Goal: Task Accomplishment & Management: Complete application form

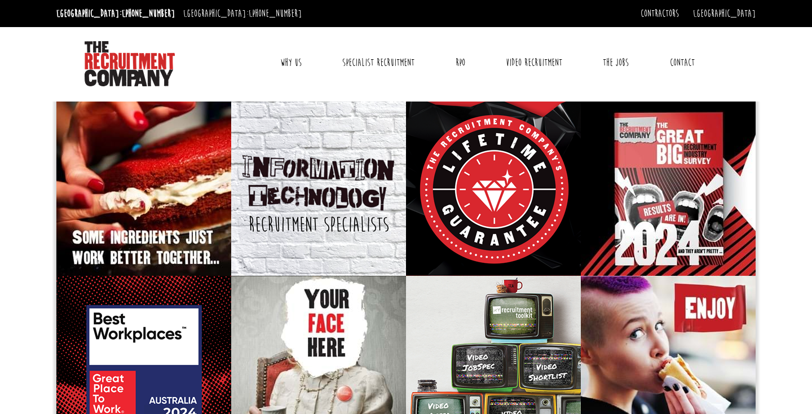
click at [289, 61] on link "Why Us" at bounding box center [291, 63] width 38 height 28
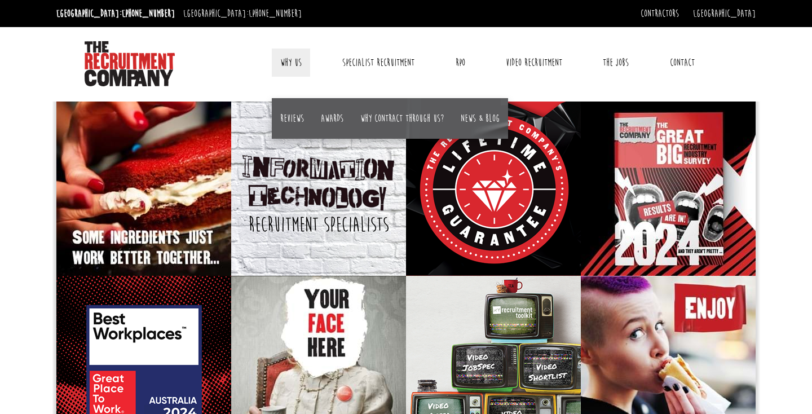
click at [686, 60] on link "Contact" at bounding box center [683, 63] width 42 height 28
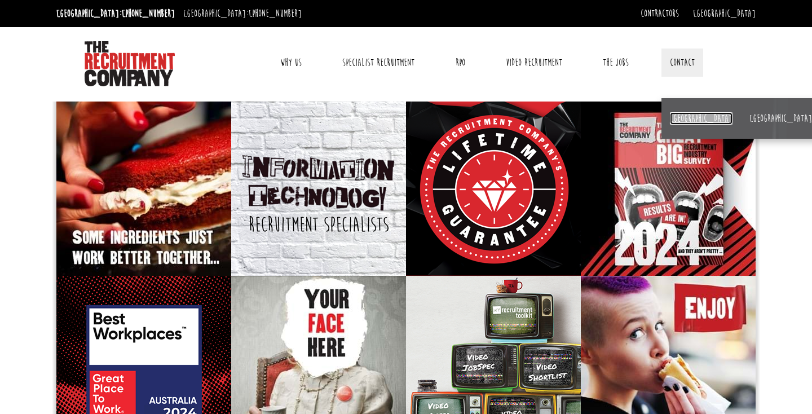
click at [681, 115] on link "[GEOGRAPHIC_DATA]" at bounding box center [701, 118] width 63 height 12
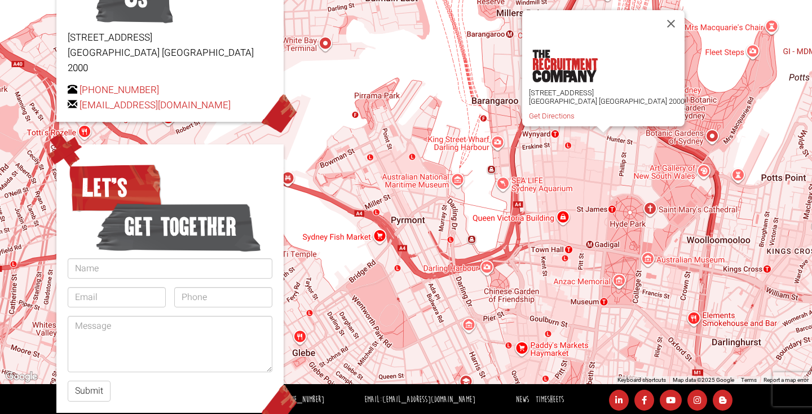
scroll to position [262, 0]
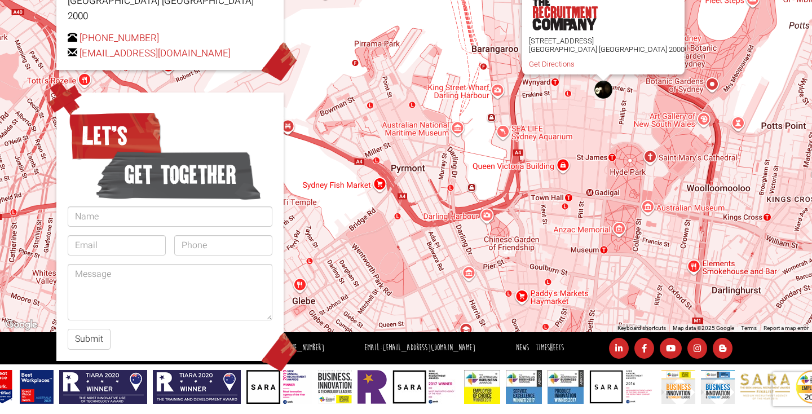
click at [199, 212] on form "Let’s get together Submit" at bounding box center [170, 229] width 205 height 242
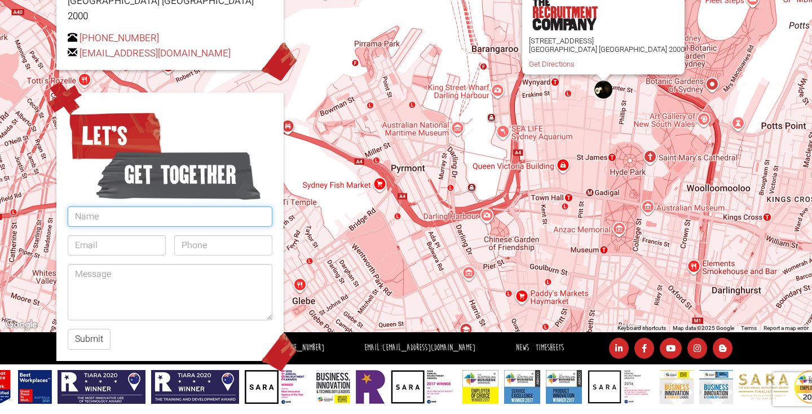
click at [199, 206] on input "text" at bounding box center [170, 216] width 205 height 20
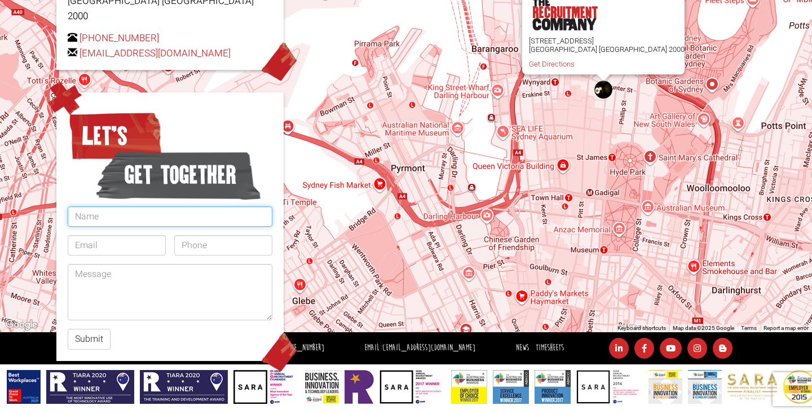
type input "Gisell Eden Gochman"
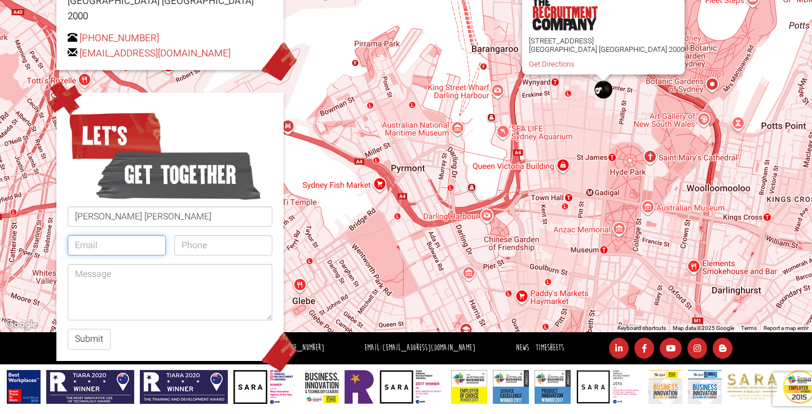
type input "gochmangisell@gmail.com"
type input "7145012649"
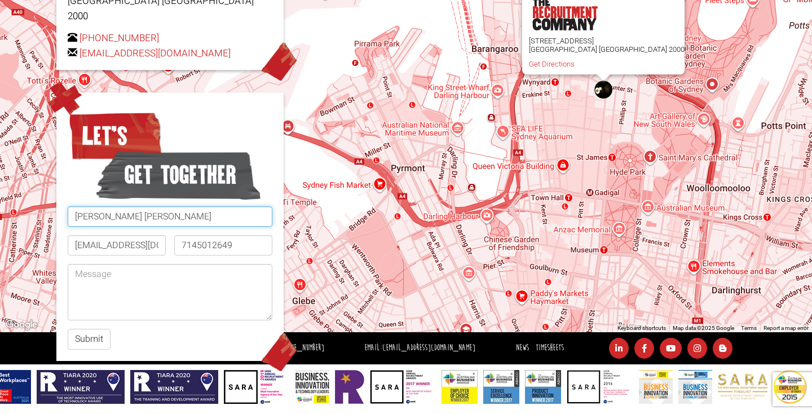
drag, startPoint x: 124, startPoint y: 203, endPoint x: 98, endPoint y: 202, distance: 26.5
click at [98, 206] on input "Gisell Eden Gochman" at bounding box center [170, 216] width 205 height 20
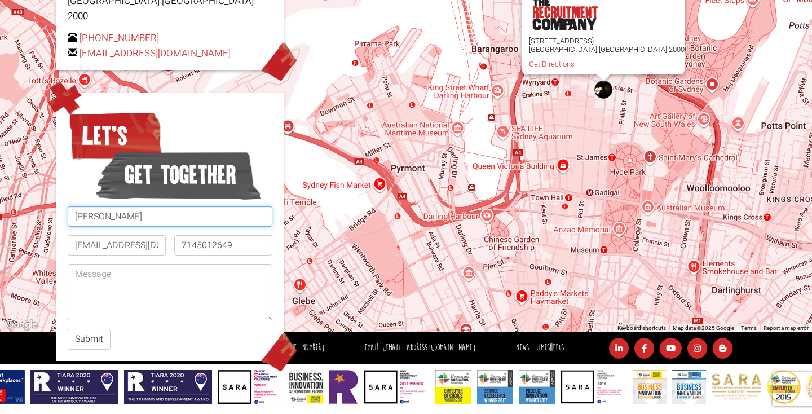
type input "Gisell Gochman"
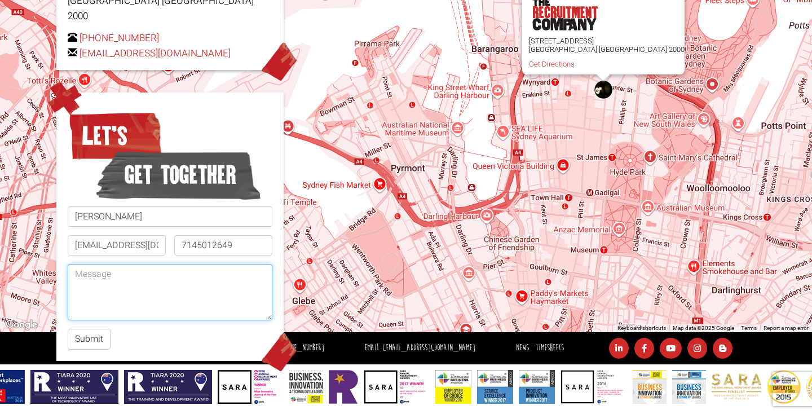
click at [117, 270] on textarea at bounding box center [170, 292] width 205 height 56
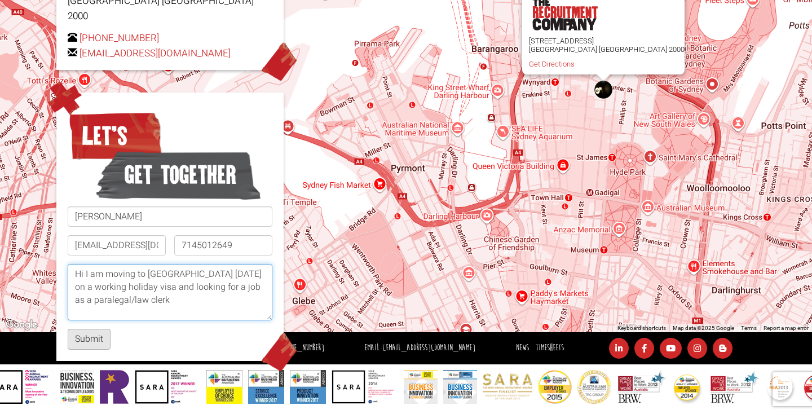
type textarea "Hi I am moving to sydney september 10th on a working holiday visa and looking f…"
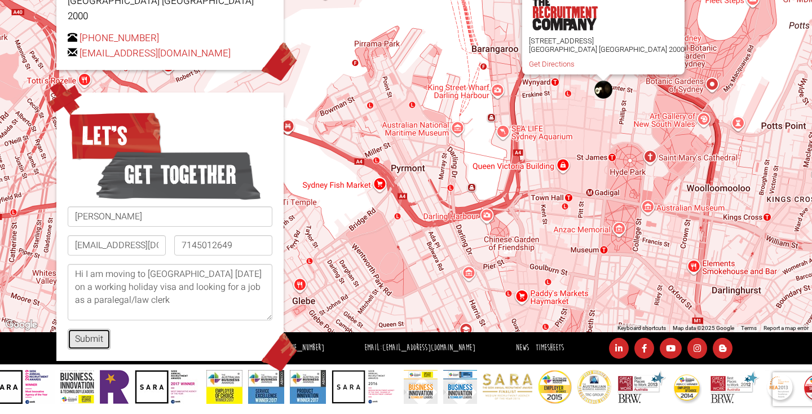
click at [87, 331] on button "Submit" at bounding box center [89, 339] width 43 height 21
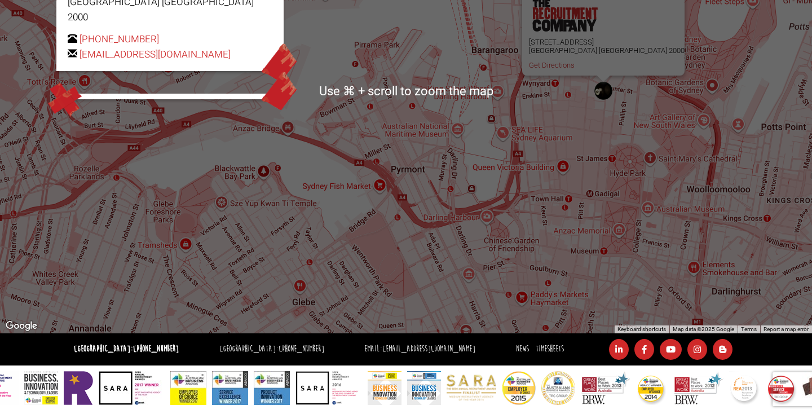
scroll to position [263, 0]
